Goal: Transaction & Acquisition: Subscribe to service/newsletter

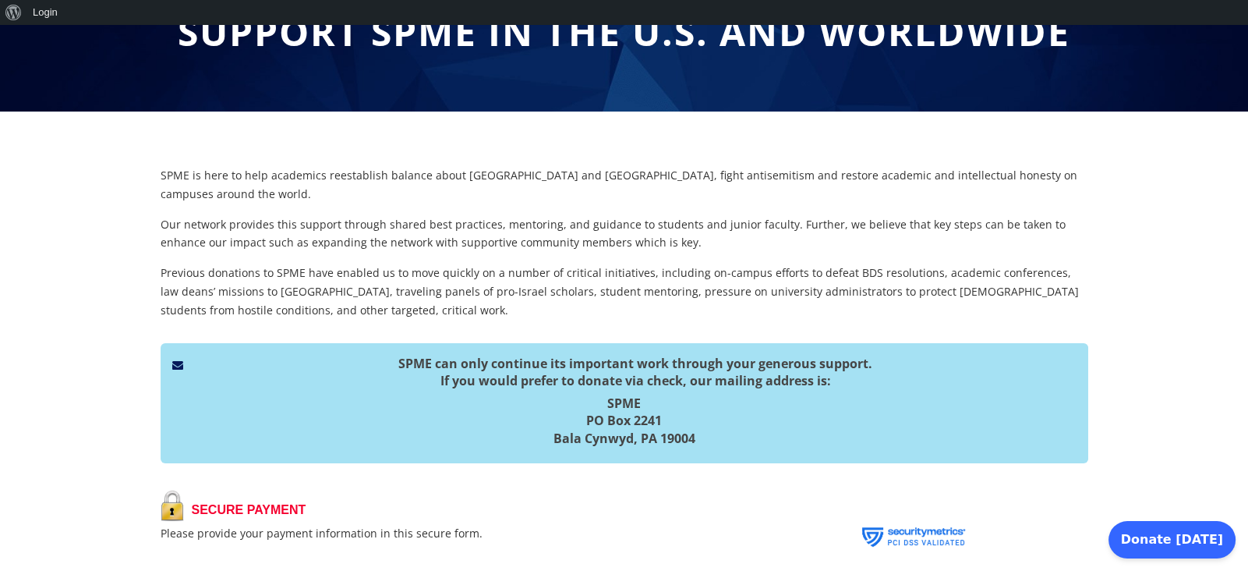
scroll to position [186, 0]
click at [734, 284] on p "Previous donations to SPME have enabled us to move quickly on a number of criti…" at bounding box center [625, 291] width 928 height 55
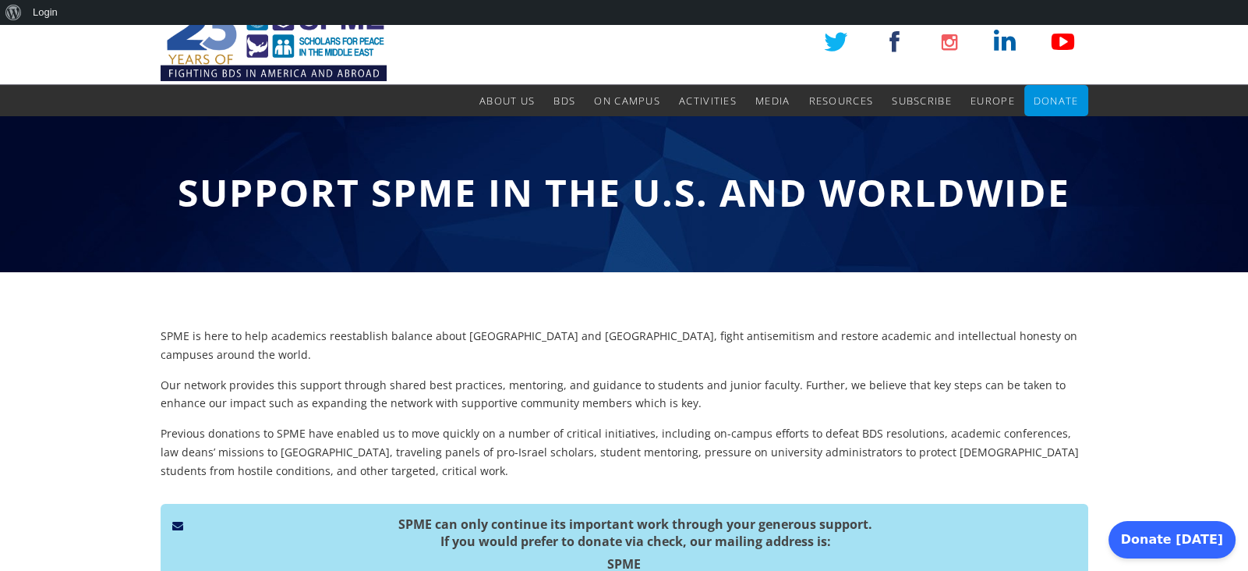
scroll to position [0, 0]
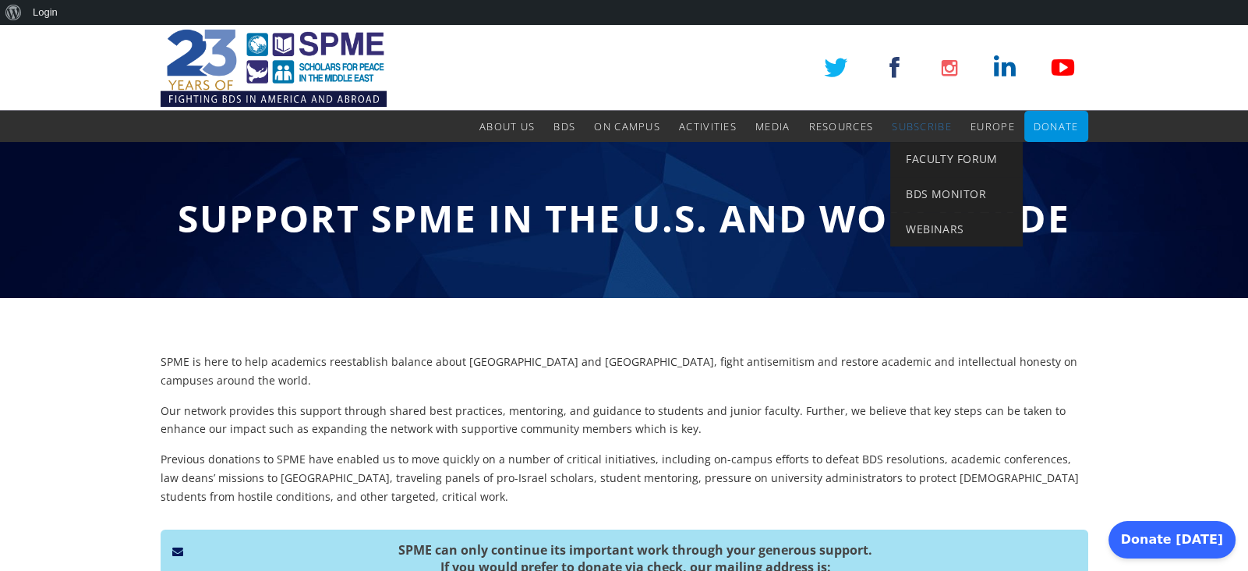
click at [933, 121] on span "Subscribe" at bounding box center [922, 126] width 60 height 14
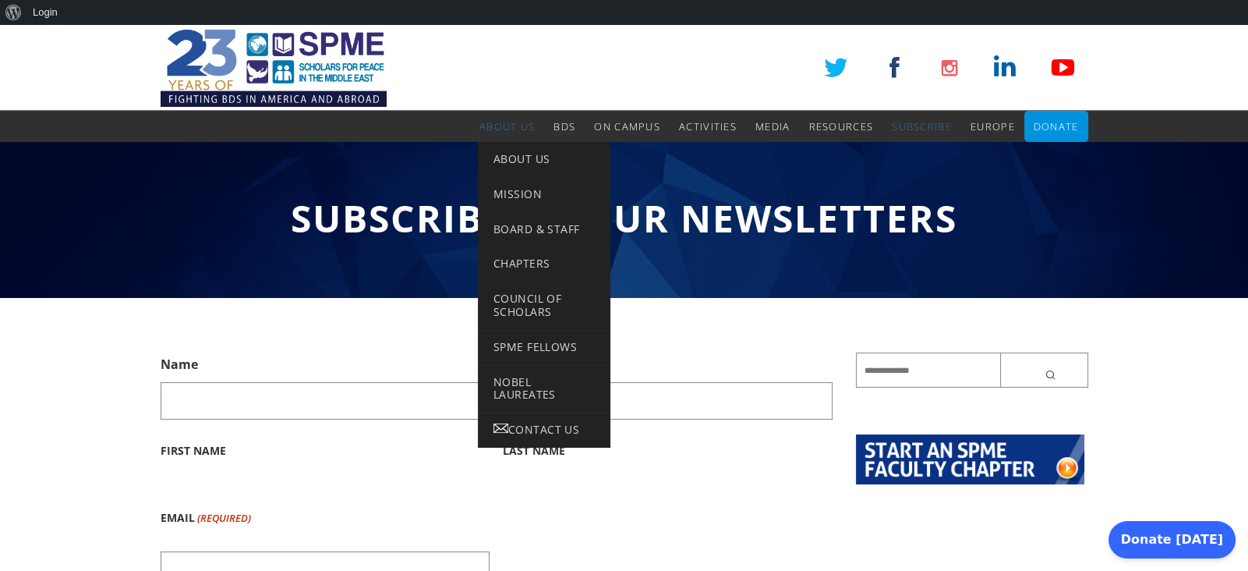
click at [517, 129] on span "About Us" at bounding box center [507, 126] width 55 height 14
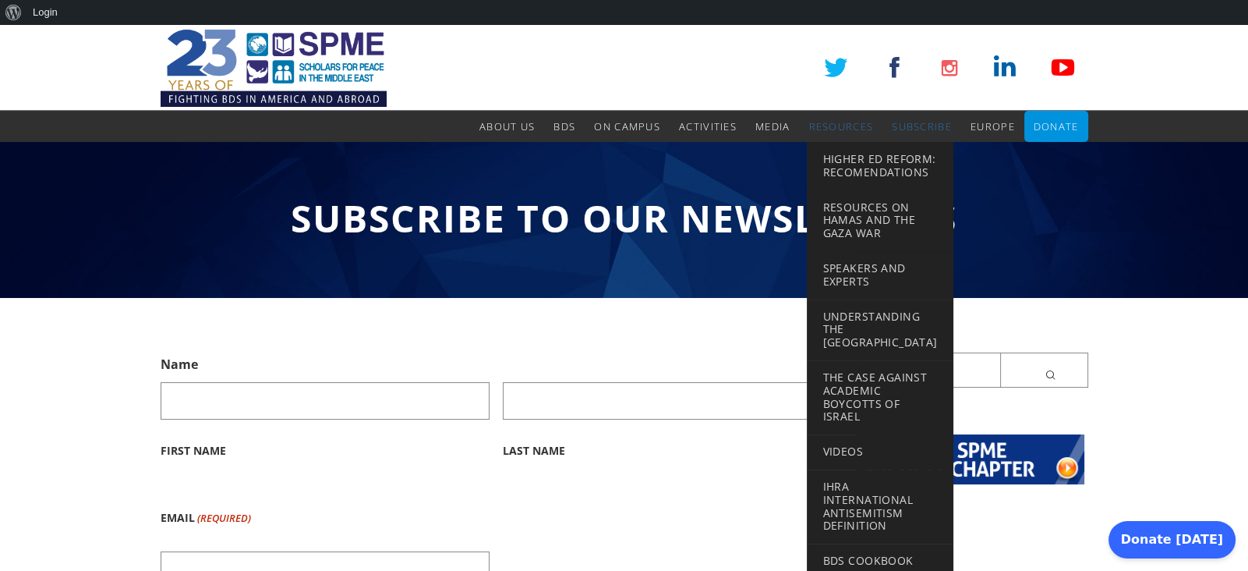
click at [823, 115] on link "Resources" at bounding box center [841, 126] width 65 height 31
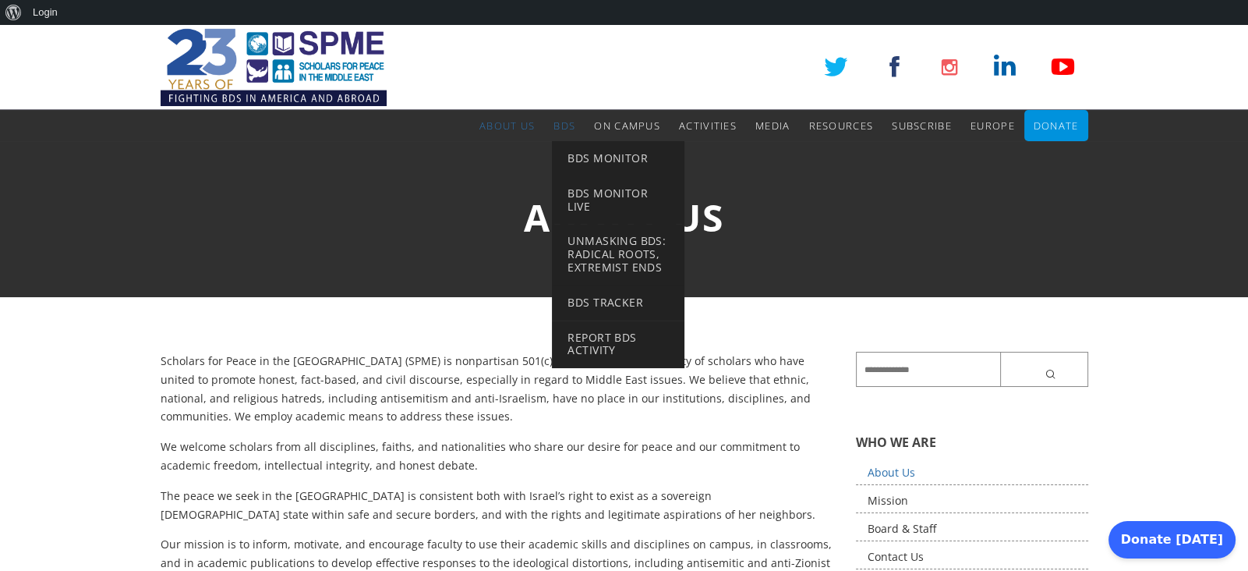
click at [554, 124] on span "BDS" at bounding box center [565, 126] width 22 height 14
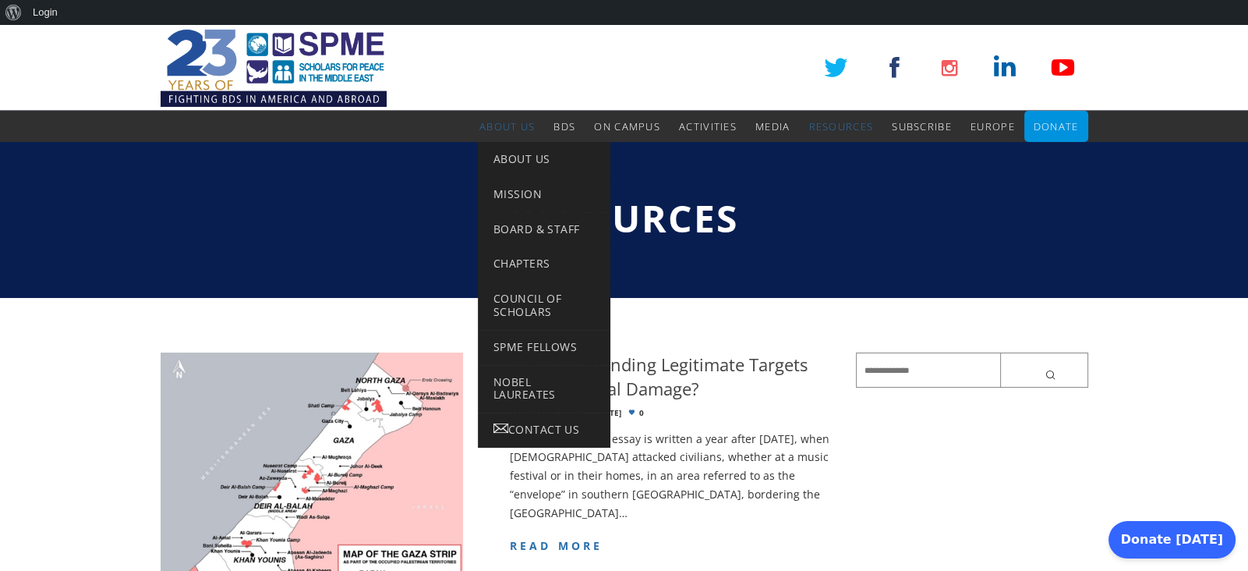
click at [519, 121] on span "About Us" at bounding box center [507, 126] width 55 height 14
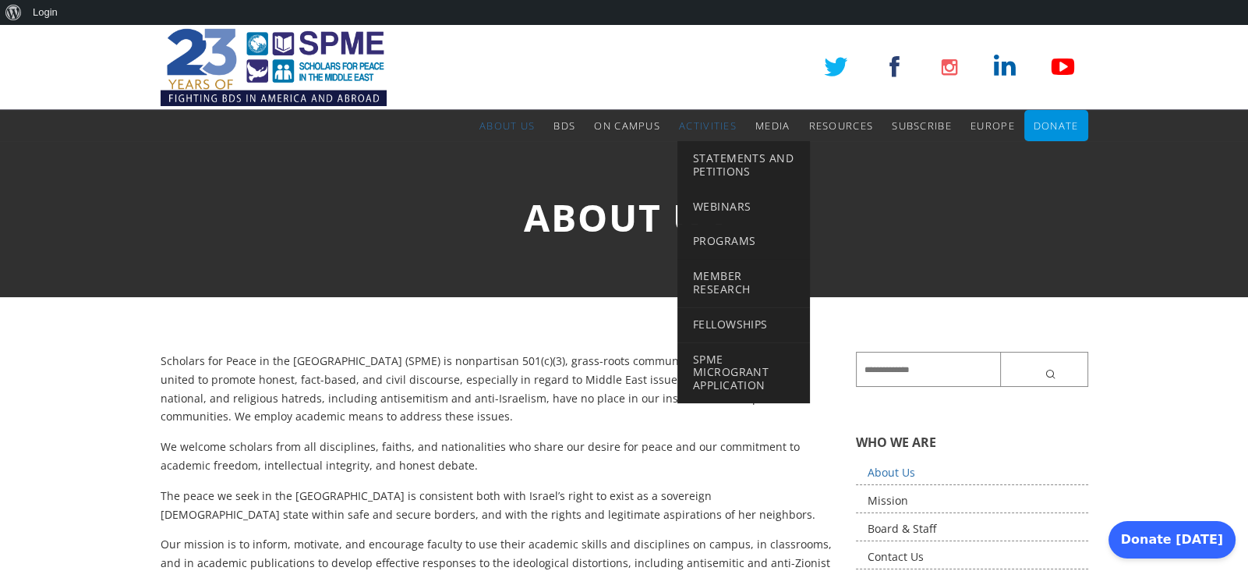
click at [706, 128] on span "Activities" at bounding box center [708, 126] width 58 height 14
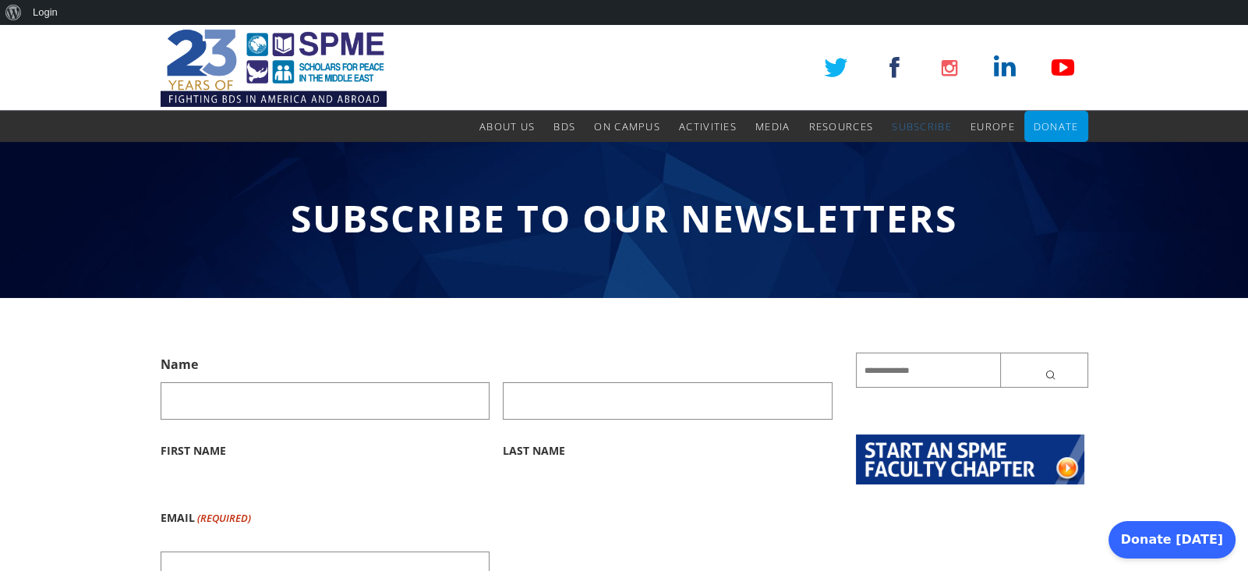
click at [480, 143] on div "Subscribe to Our Newsletters" at bounding box center [624, 220] width 1248 height 156
click at [1193, 420] on div "Subscribe to Our Newsletters Name First Name Last Name Email (Required) Select …" at bounding box center [624, 562] width 1248 height 840
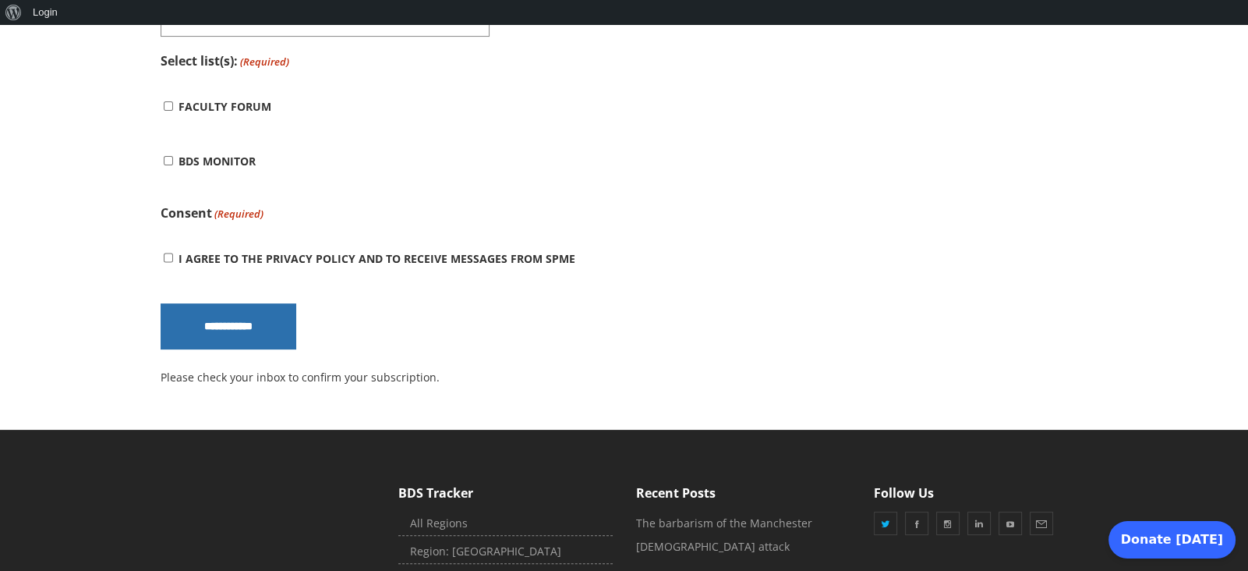
scroll to position [561, 0]
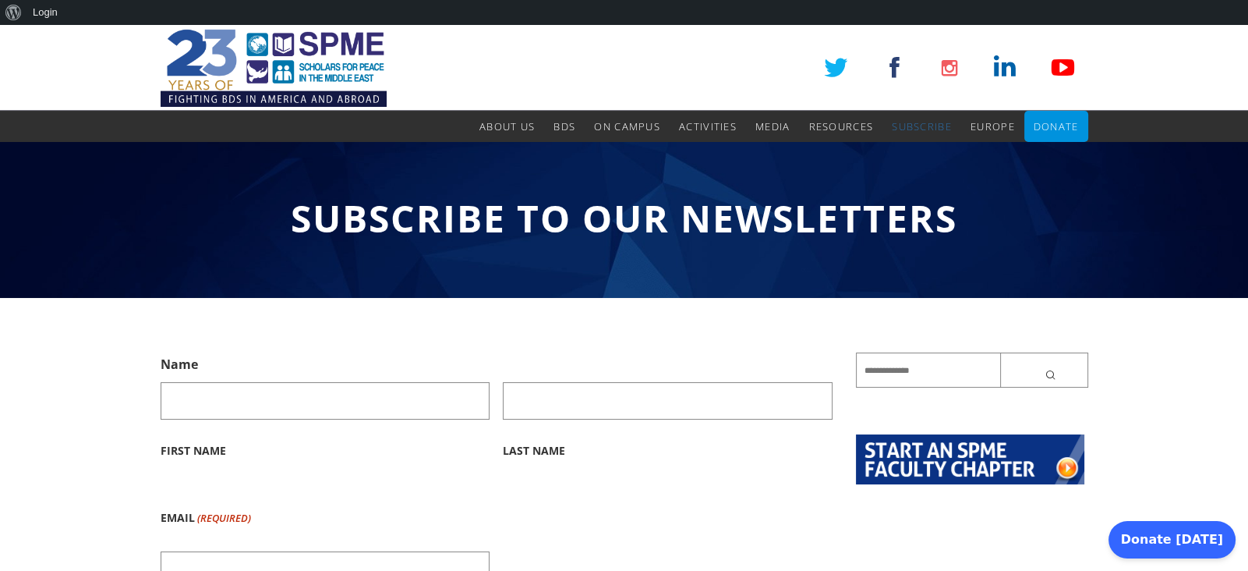
click at [749, 210] on span "Subscribe to Our Newsletters" at bounding box center [624, 218] width 667 height 51
click at [742, 262] on div "Subscribe to Our Newsletters" at bounding box center [624, 220] width 1248 height 156
click at [742, 274] on div "Subscribe to Our Newsletters" at bounding box center [624, 220] width 1248 height 156
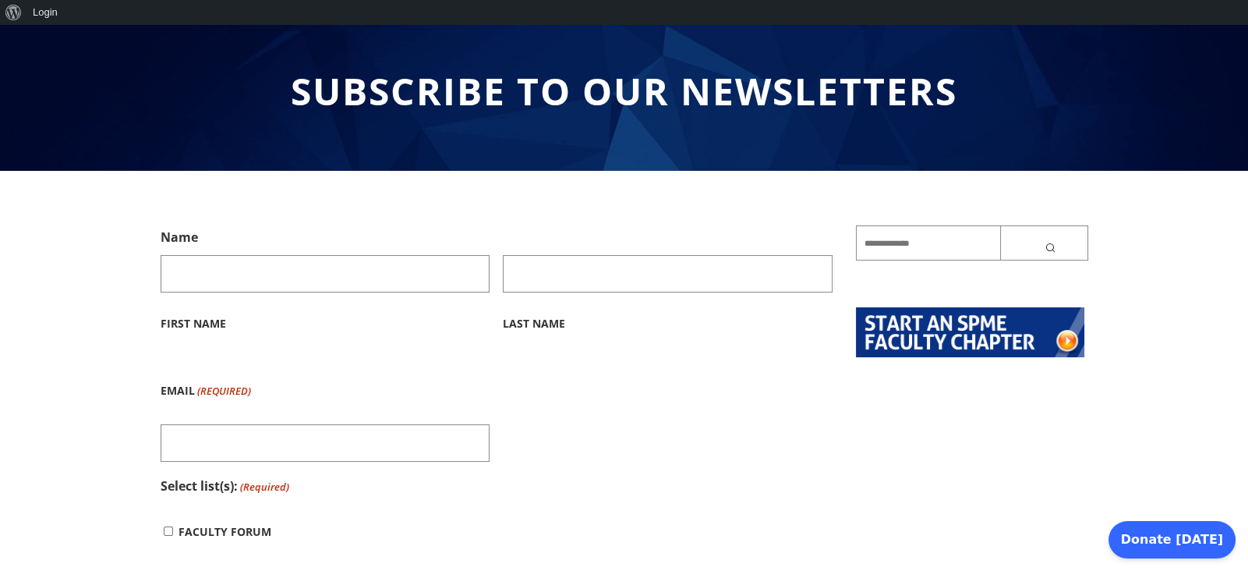
scroll to position [125, 0]
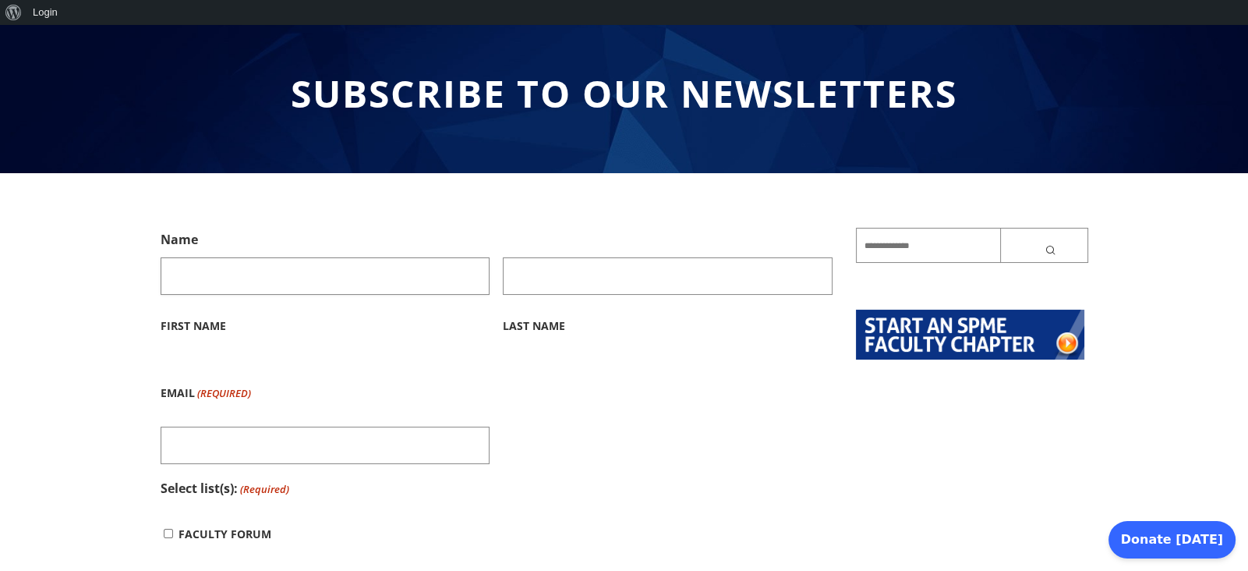
click at [179, 278] on input "First Name" at bounding box center [326, 275] width 330 height 37
type input "***"
click at [519, 274] on input "Last Name" at bounding box center [668, 275] width 330 height 37
type input "****"
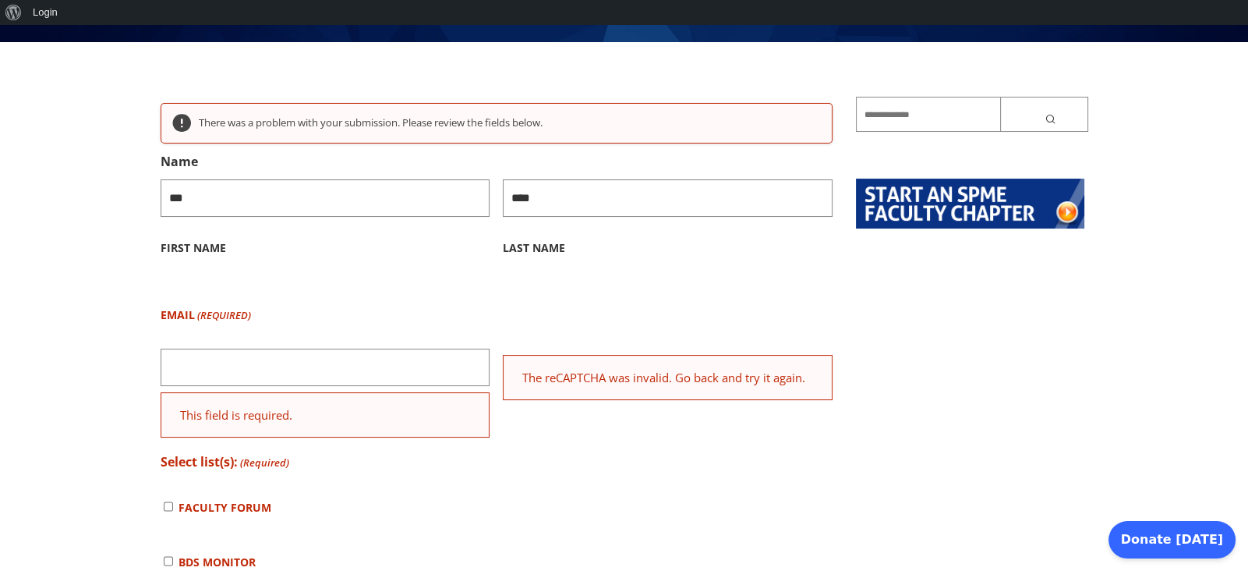
scroll to position [0, 0]
